Goal: Check status: Check status

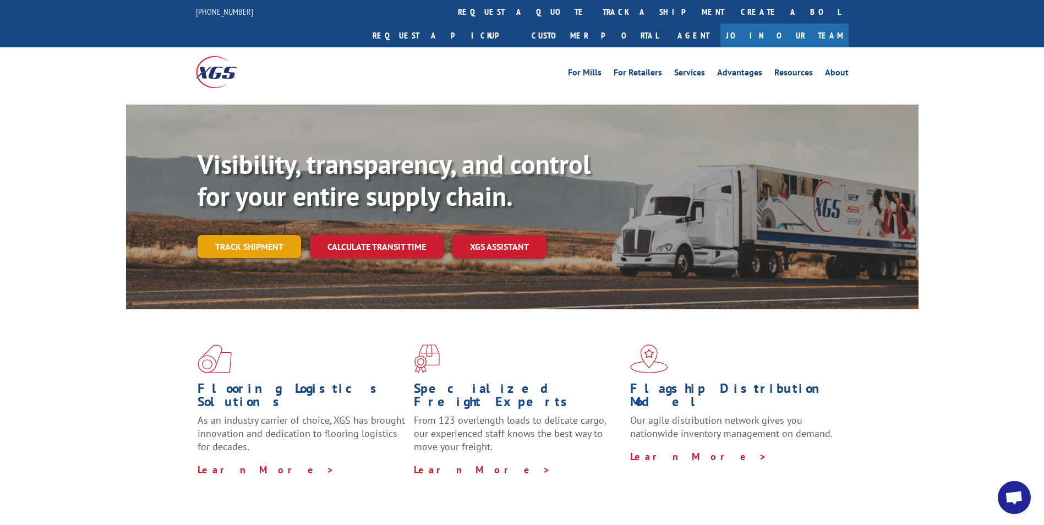
click at [234, 235] on link "Track shipment" at bounding box center [249, 246] width 103 height 23
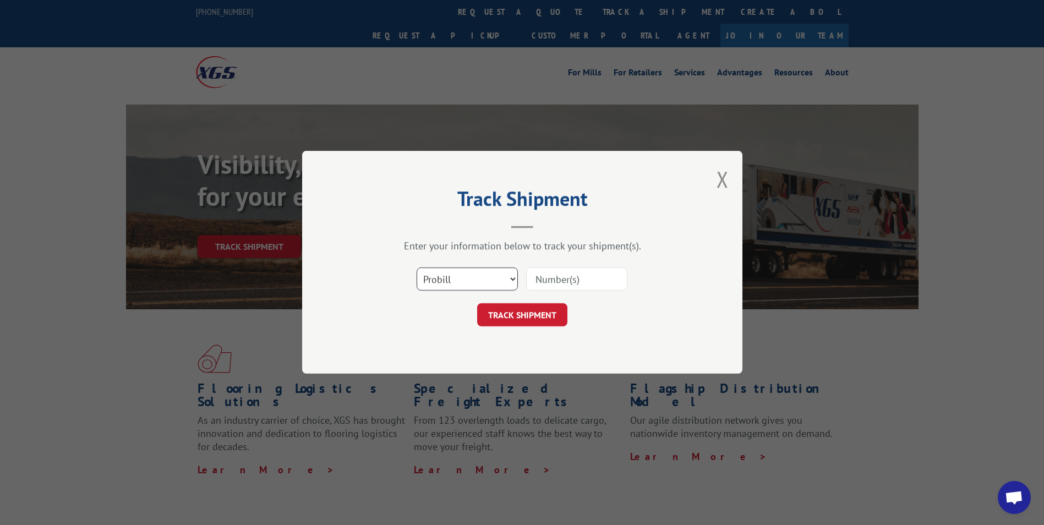
click at [503, 274] on select "Select category... Probill BOL PO" at bounding box center [467, 279] width 101 height 23
select select "bol"
click at [417, 268] on select "Select category... Probill BOL PO" at bounding box center [467, 279] width 101 height 23
click at [548, 282] on input at bounding box center [576, 279] width 101 height 23
paste input "14560103"
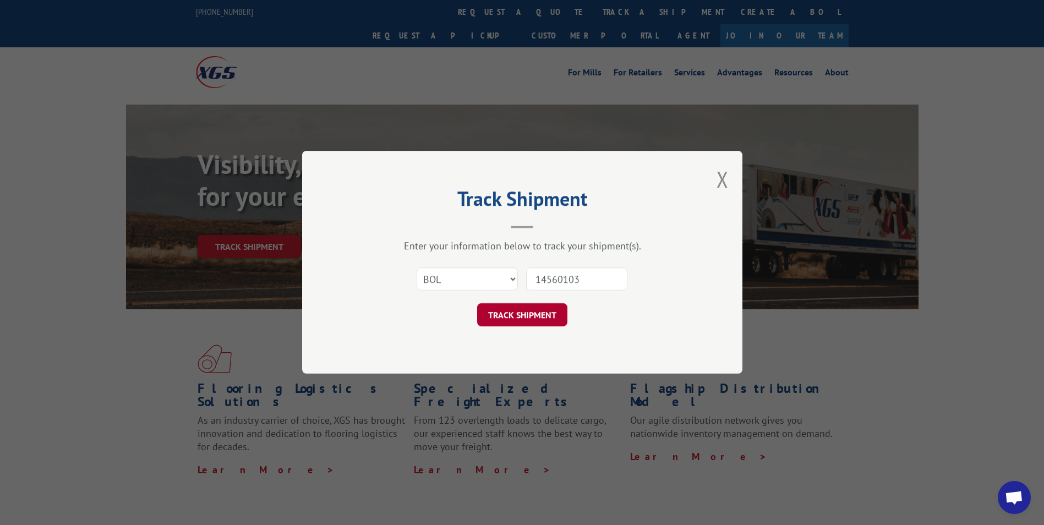
type input "14560103"
click at [517, 313] on button "TRACK SHIPMENT" at bounding box center [522, 315] width 90 height 23
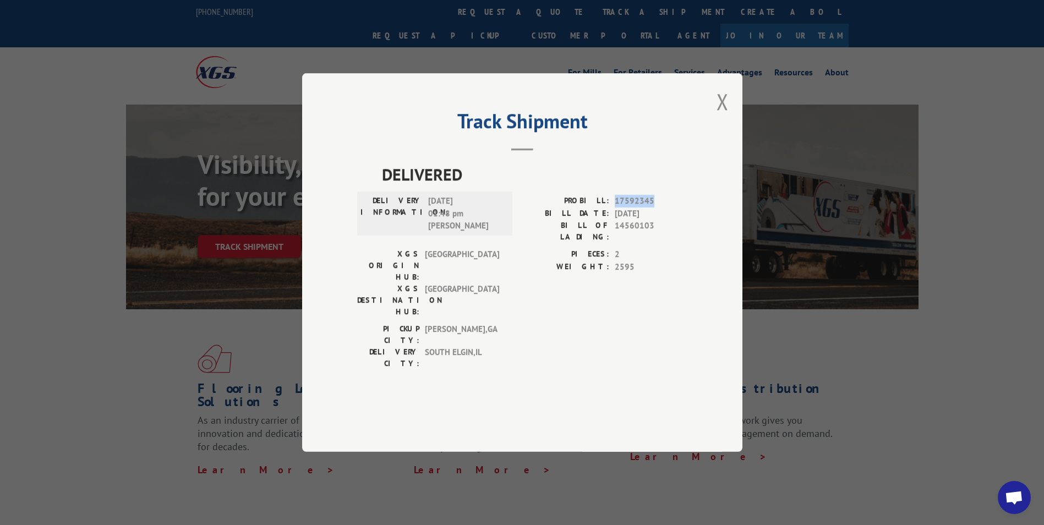
drag, startPoint x: 655, startPoint y: 231, endPoint x: 614, endPoint y: 238, distance: 41.3
click at [614, 208] on div "PROBILL: 17592345" at bounding box center [604, 201] width 165 height 13
copy span "17592345"
click at [721, 116] on button "Close modal" at bounding box center [723, 101] width 12 height 29
